Goal: Check status: Check status

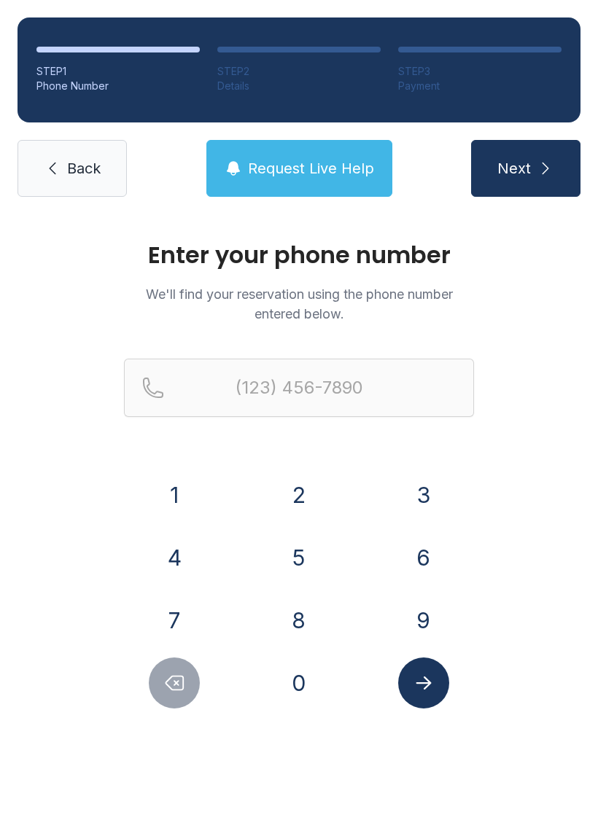
click at [433, 618] on button "9" at bounding box center [423, 620] width 51 height 51
click at [171, 504] on button "1" at bounding box center [174, 494] width 51 height 51
click at [302, 696] on button "0" at bounding box center [298, 682] width 51 height 51
click at [310, 565] on button "5" at bounding box center [298, 557] width 51 height 51
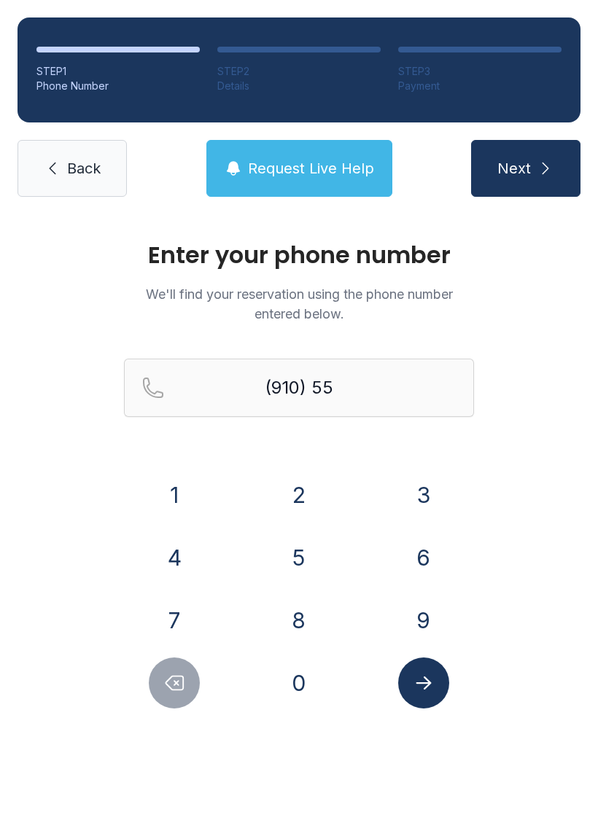
click at [181, 509] on button "1" at bounding box center [174, 494] width 51 height 51
click at [181, 508] on button "1" at bounding box center [174, 494] width 51 height 51
click at [420, 569] on button "6" at bounding box center [423, 557] width 51 height 51
click at [174, 628] on button "7" at bounding box center [174, 620] width 51 height 51
click at [178, 520] on button "1" at bounding box center [174, 494] width 51 height 51
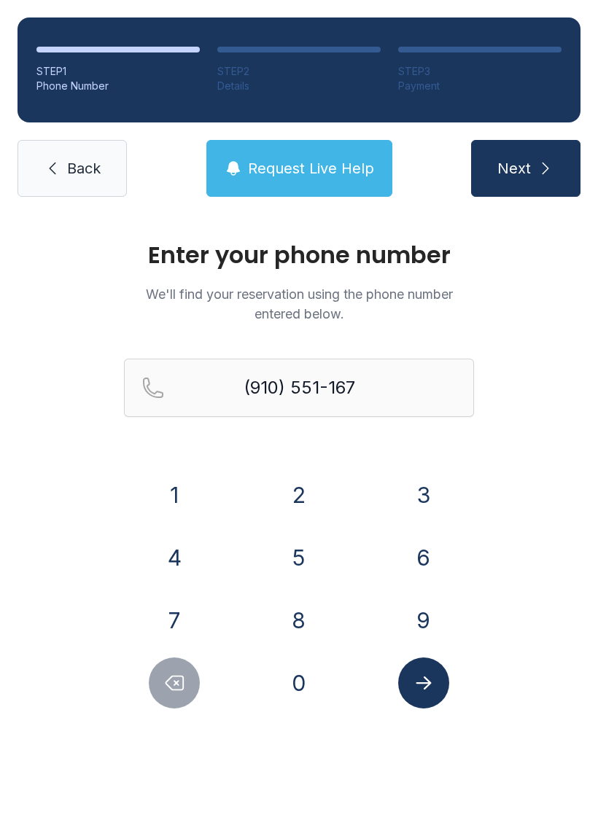
type input "[PHONE_NUMBER]"
click at [529, 173] on span "Next" at bounding box center [514, 168] width 34 height 20
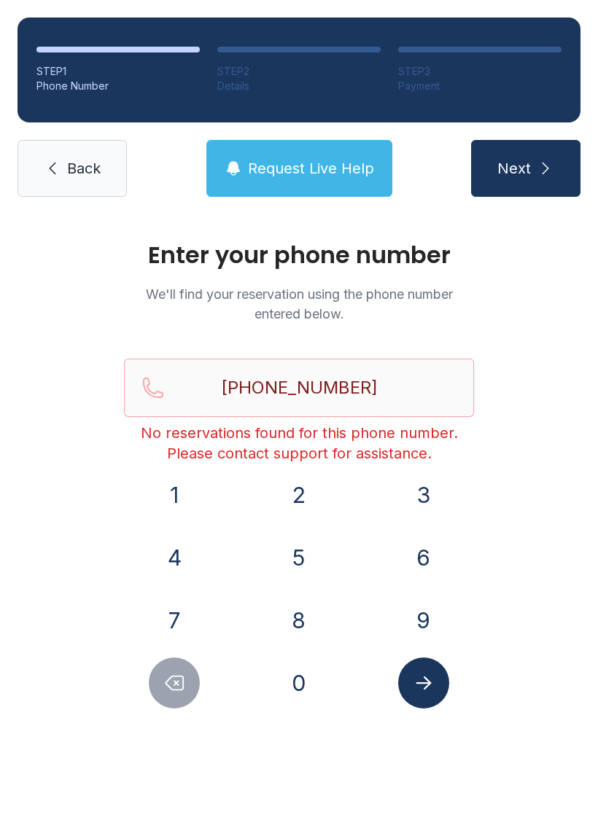
click at [330, 168] on span "Request Live Help" at bounding box center [311, 168] width 126 height 20
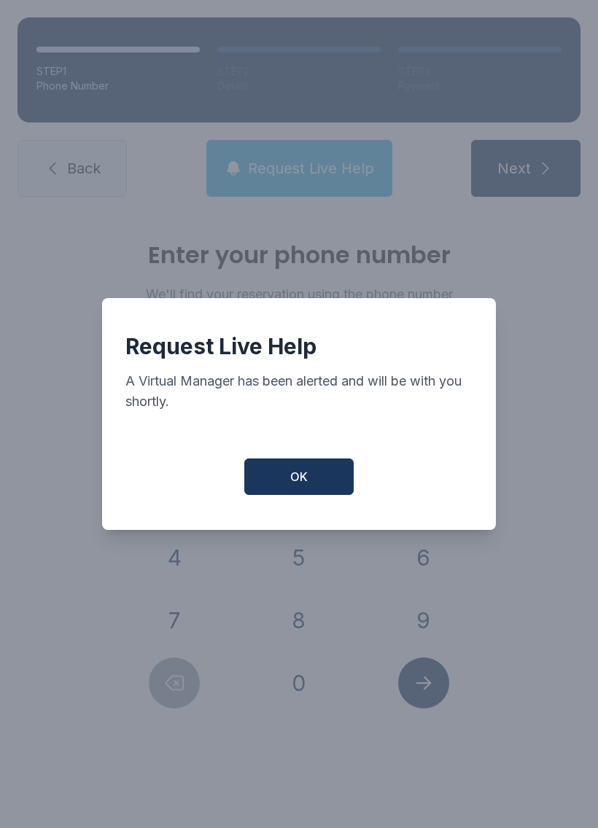
click at [315, 488] on button "OK" at bounding box center [298, 476] width 109 height 36
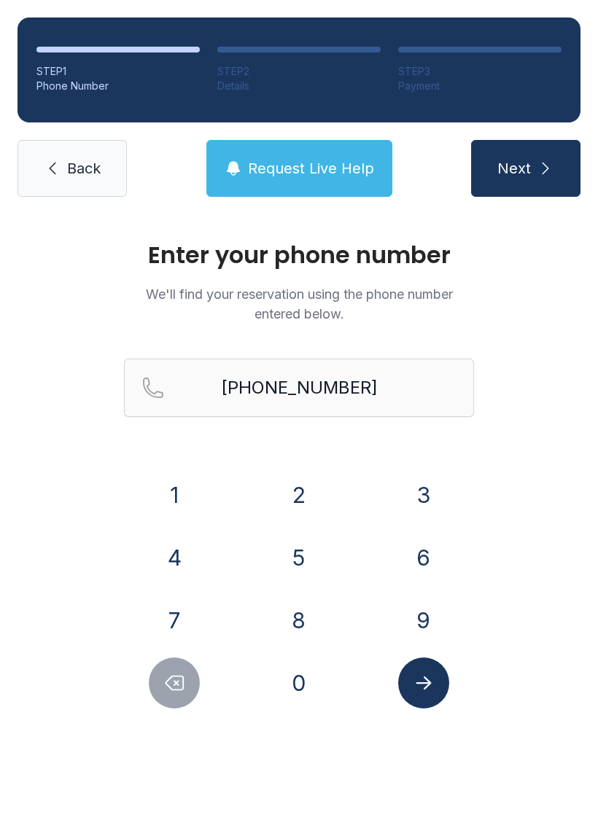
click at [61, 155] on link "Back" at bounding box center [71, 168] width 109 height 57
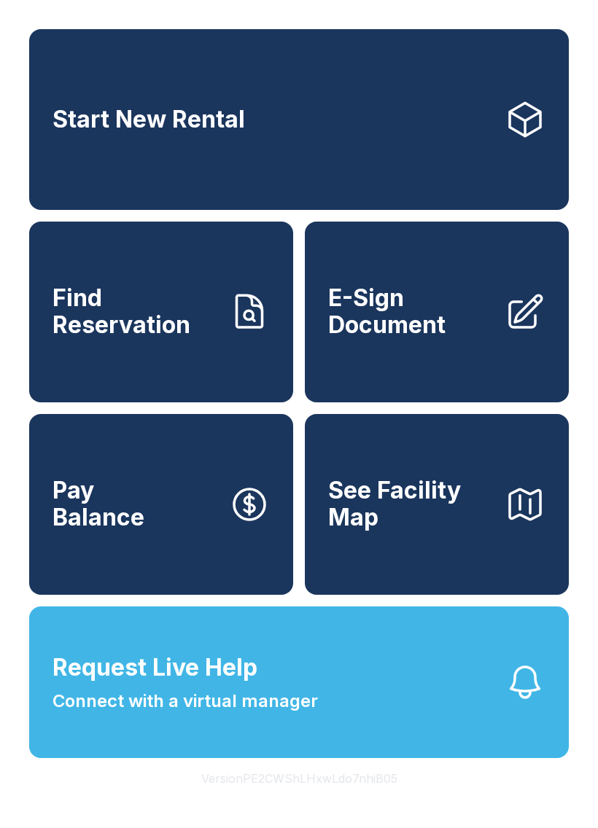
click at [282, 714] on span "Connect with a virtual manager" at bounding box center [184, 701] width 265 height 26
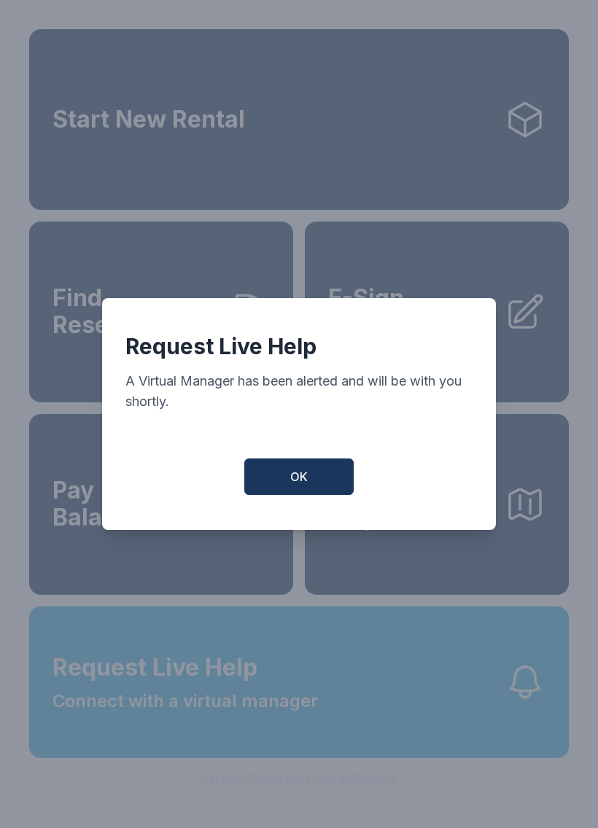
click at [321, 493] on button "OK" at bounding box center [298, 476] width 109 height 36
